Goal: Task Accomplishment & Management: Use online tool/utility

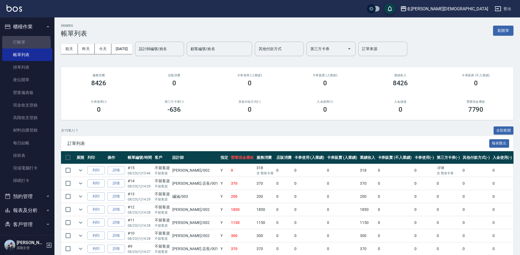
drag, startPoint x: 17, startPoint y: 44, endPoint x: 144, endPoint y: 62, distance: 128.2
click at [17, 44] on link "打帳單" at bounding box center [27, 42] width 50 height 13
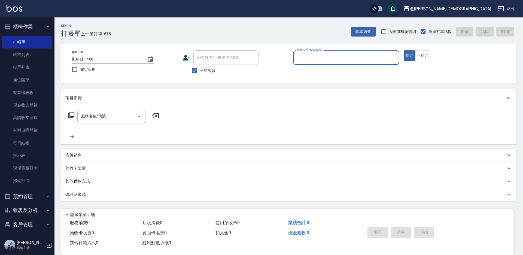
click at [351, 55] on input "服務人員姓名/編號" at bounding box center [346, 58] width 101 height 10
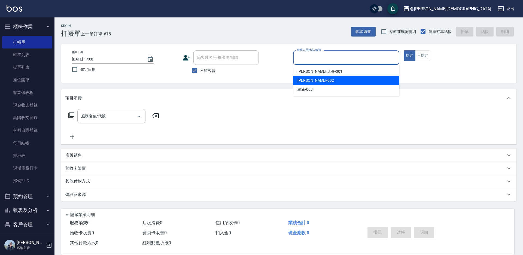
drag, startPoint x: 311, startPoint y: 81, endPoint x: 214, endPoint y: 91, distance: 98.1
click at [310, 82] on span "香香 -002" at bounding box center [315, 81] width 36 height 6
type input "香香-002"
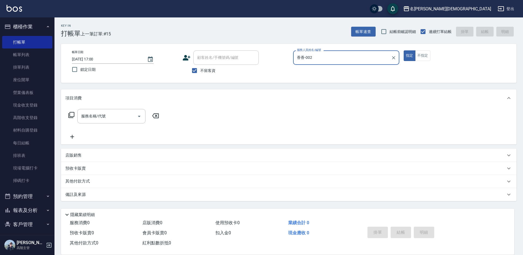
click at [74, 114] on icon at bounding box center [71, 115] width 6 height 6
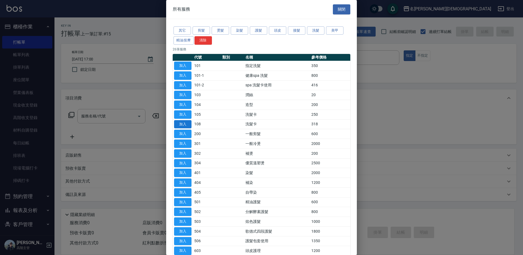
click at [179, 124] on button "加入" at bounding box center [182, 124] width 17 height 8
type input "洗髮卡(108)"
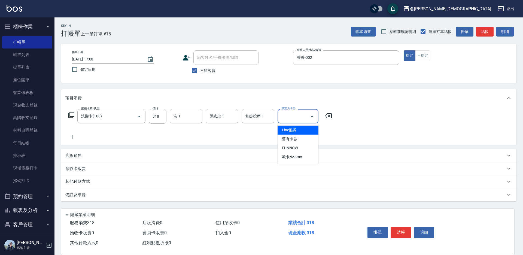
drag, startPoint x: 288, startPoint y: 119, endPoint x: 292, endPoint y: 134, distance: 15.5
click at [288, 120] on input "第三方卡券" at bounding box center [294, 116] width 28 height 10
drag, startPoint x: 291, startPoint y: 138, endPoint x: 287, endPoint y: 138, distance: 4.4
click at [291, 138] on span "舊有卡券" at bounding box center [298, 139] width 41 height 9
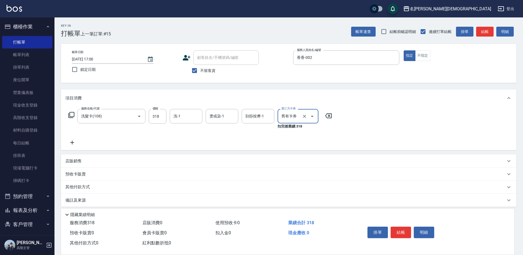
type input "舊有卡券"
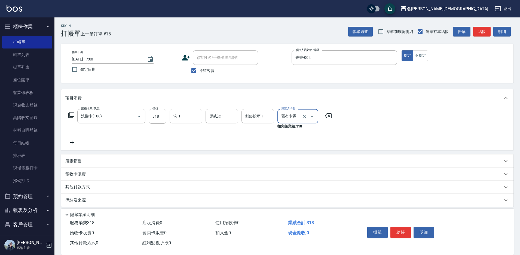
click at [187, 119] on input "洗-1" at bounding box center [186, 116] width 28 height 10
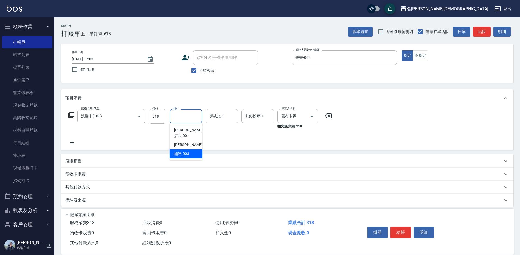
click at [188, 151] on span "繡涵 -003" at bounding box center [181, 154] width 15 height 6
type input "繡涵-003"
drag, startPoint x: 403, startPoint y: 229, endPoint x: 394, endPoint y: 221, distance: 11.8
click at [402, 228] on button "結帳" at bounding box center [401, 232] width 20 height 11
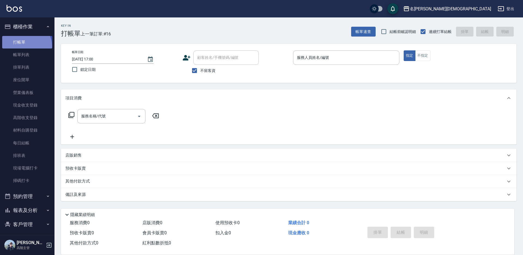
click at [26, 46] on link "打帳單" at bounding box center [27, 42] width 50 height 13
drag, startPoint x: 324, startPoint y: 56, endPoint x: 317, endPoint y: 63, distance: 10.0
click at [323, 56] on input "服務人員姓名/編號" at bounding box center [346, 58] width 101 height 10
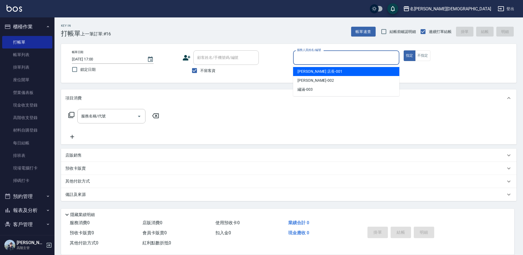
drag, startPoint x: 305, startPoint y: 74, endPoint x: 237, endPoint y: 79, distance: 67.7
click at [305, 73] on span "leo 店長 -001" at bounding box center [319, 72] width 45 height 6
type input "leo 店長-001"
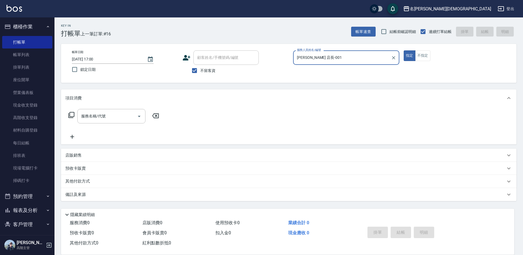
click at [73, 113] on icon at bounding box center [71, 115] width 7 height 7
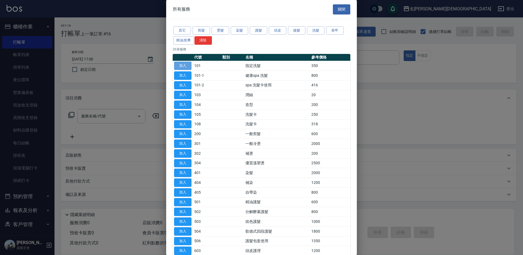
click at [189, 65] on button "加入" at bounding box center [182, 66] width 17 height 8
type input "指定洗髮(101)"
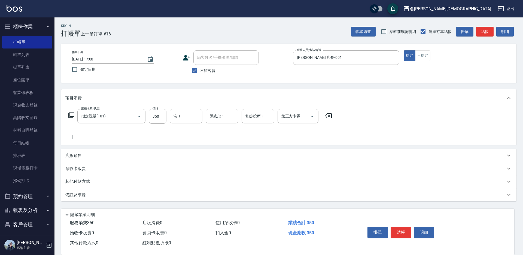
click at [70, 115] on icon at bounding box center [71, 115] width 6 height 6
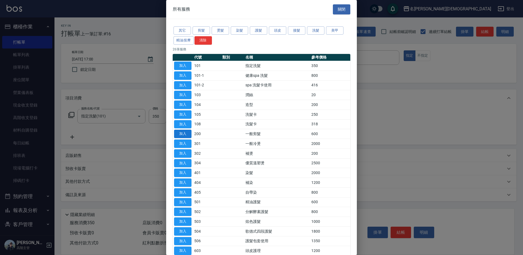
drag, startPoint x: 183, startPoint y: 132, endPoint x: 323, endPoint y: 179, distance: 147.8
click at [184, 132] on button "加入" at bounding box center [182, 134] width 17 height 8
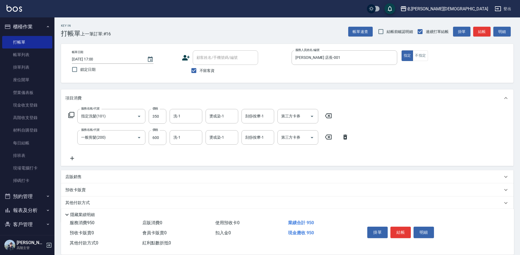
click at [178, 114] on div "洗-1 洗-1" at bounding box center [186, 116] width 33 height 14
click at [190, 149] on div "繡涵 -003" at bounding box center [186, 153] width 33 height 9
type input "繡涵-003"
click at [394, 230] on button "結帳" at bounding box center [401, 232] width 20 height 11
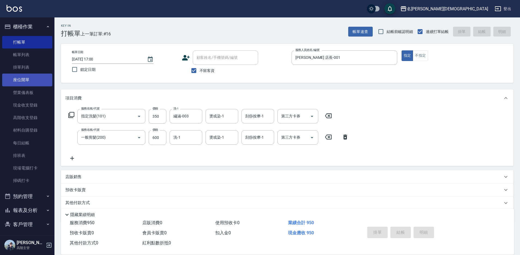
type input "2025/08/23 17:01"
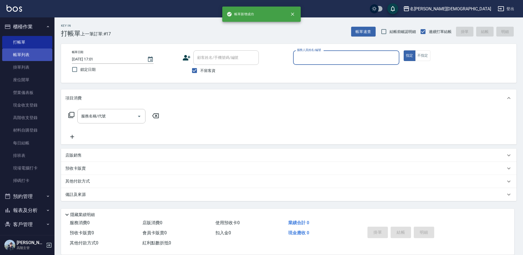
click at [21, 55] on link "帳單列表" at bounding box center [27, 54] width 50 height 13
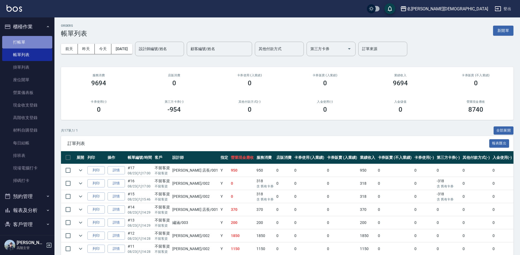
drag, startPoint x: 33, startPoint y: 43, endPoint x: 37, endPoint y: 43, distance: 4.6
click at [33, 43] on link "打帳單" at bounding box center [27, 42] width 50 height 13
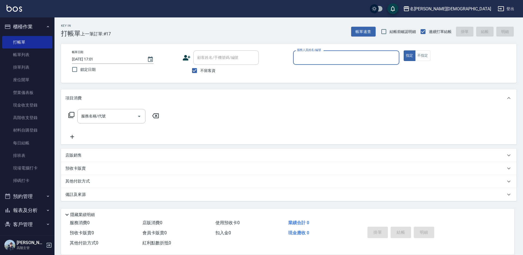
drag, startPoint x: 319, startPoint y: 59, endPoint x: 309, endPoint y: 79, distance: 22.4
click at [319, 63] on div "服務人員姓名/編號" at bounding box center [346, 57] width 106 height 14
click at [318, 56] on input "服務人員姓名/編號" at bounding box center [346, 58] width 101 height 10
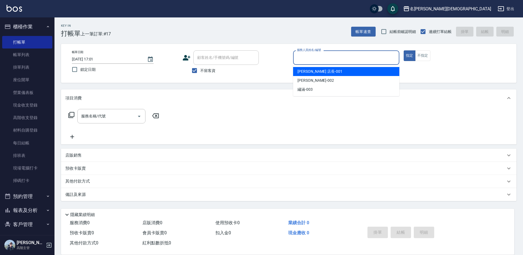
drag, startPoint x: 312, startPoint y: 73, endPoint x: 198, endPoint y: 84, distance: 114.7
click at [311, 73] on span "leo 店長 -001" at bounding box center [319, 72] width 45 height 6
type input "leo 店長-001"
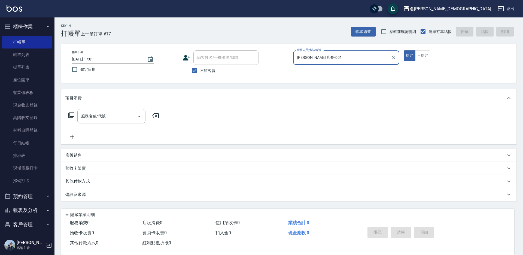
click at [71, 114] on icon at bounding box center [71, 115] width 7 height 7
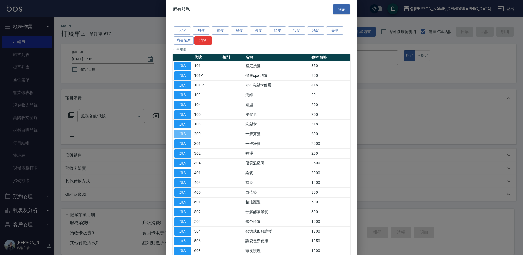
drag, startPoint x: 185, startPoint y: 133, endPoint x: 290, endPoint y: 146, distance: 105.9
click at [185, 133] on button "加入" at bounding box center [182, 134] width 17 height 8
type input "一般剪髮(200)"
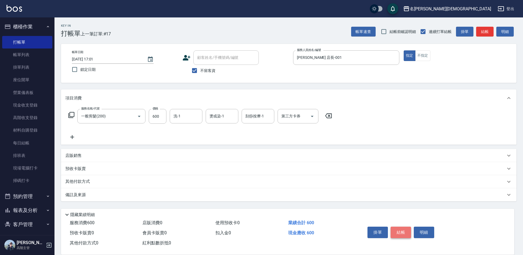
click at [399, 229] on button "結帳" at bounding box center [401, 232] width 20 height 11
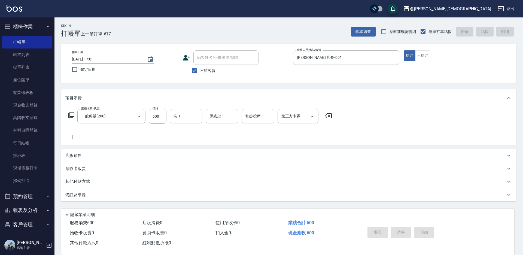
type input "2025/08/23 17:02"
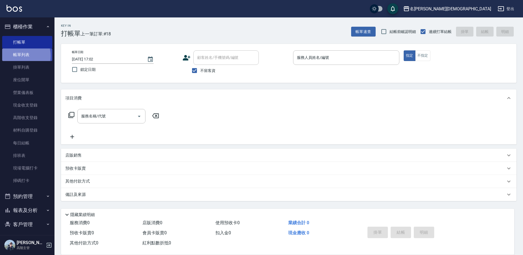
click at [20, 56] on link "帳單列表" at bounding box center [27, 54] width 50 height 13
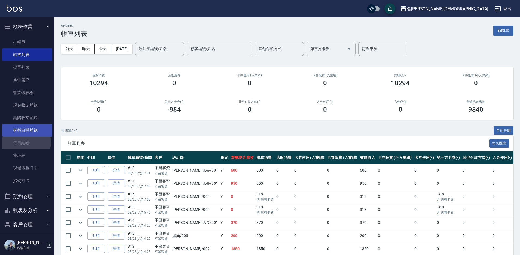
drag, startPoint x: 24, startPoint y: 142, endPoint x: 38, endPoint y: 133, distance: 16.9
click at [24, 142] on link "每日結帳" at bounding box center [27, 143] width 50 height 13
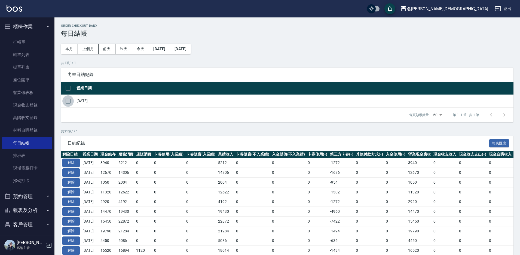
click at [70, 100] on input "checkbox" at bounding box center [67, 100] width 11 height 11
checkbox input "true"
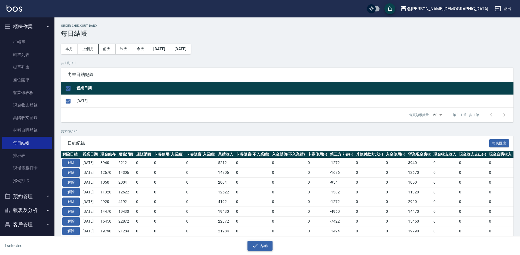
click at [264, 245] on button "結帳" at bounding box center [260, 246] width 25 height 10
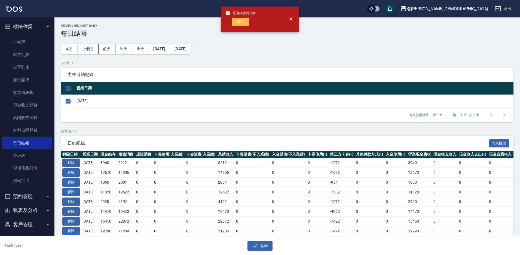
click at [236, 26] on button "確定" at bounding box center [240, 22] width 17 height 8
checkbox input "false"
